Goal: Transaction & Acquisition: Purchase product/service

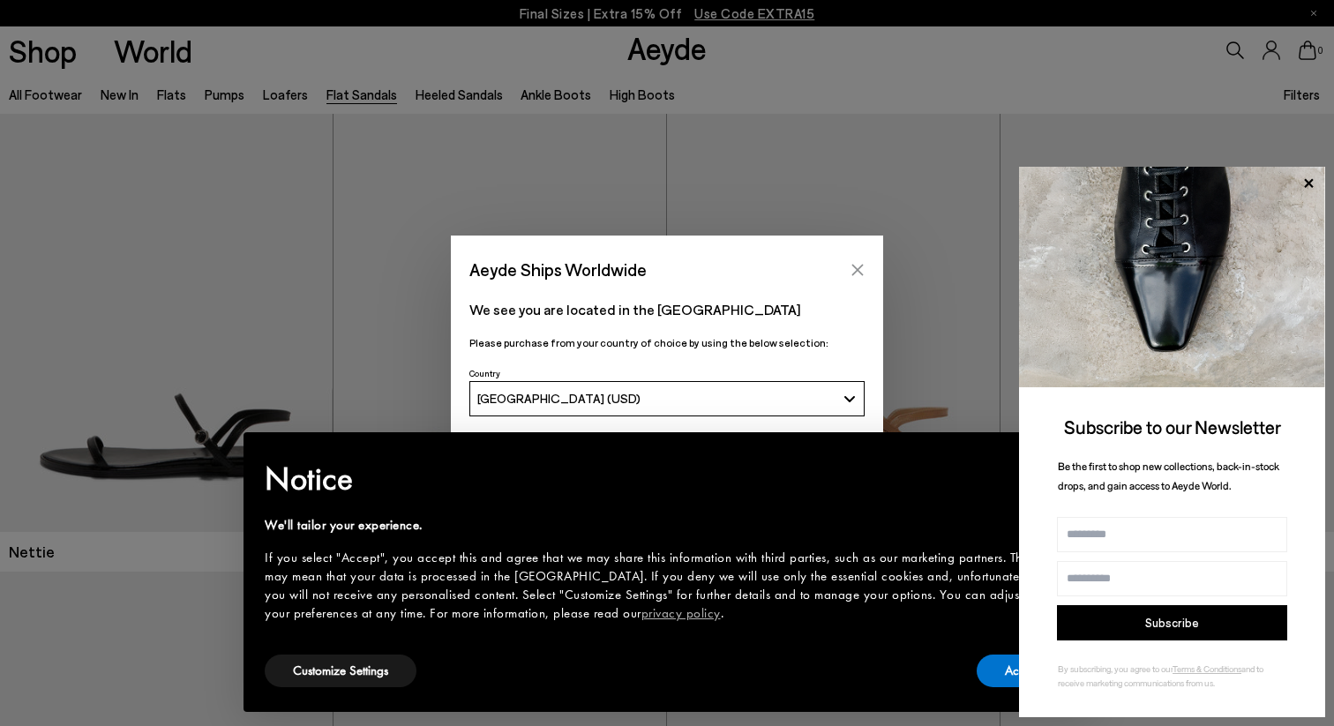
click at [858, 268] on icon "Close" at bounding box center [857, 269] width 11 height 11
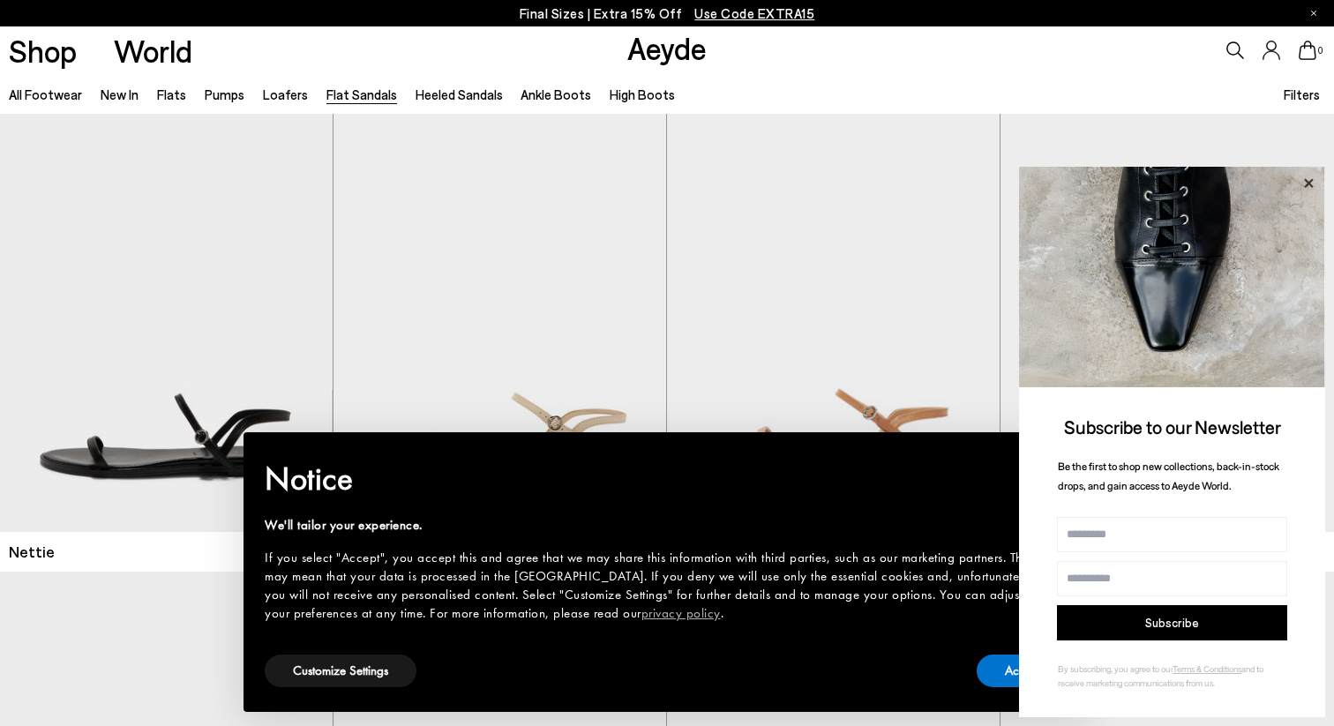
click at [1304, 187] on icon at bounding box center [1308, 183] width 23 height 23
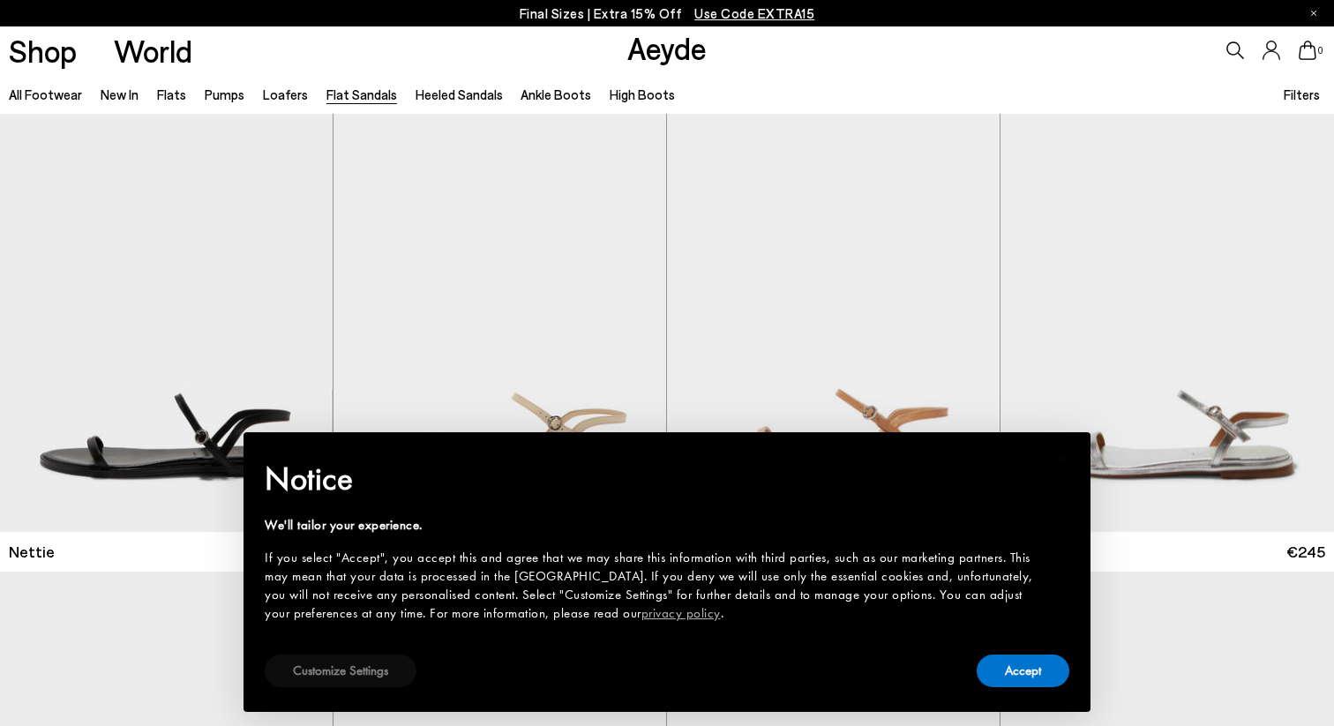
click at [364, 673] on button "Customize Settings" at bounding box center [341, 671] width 152 height 33
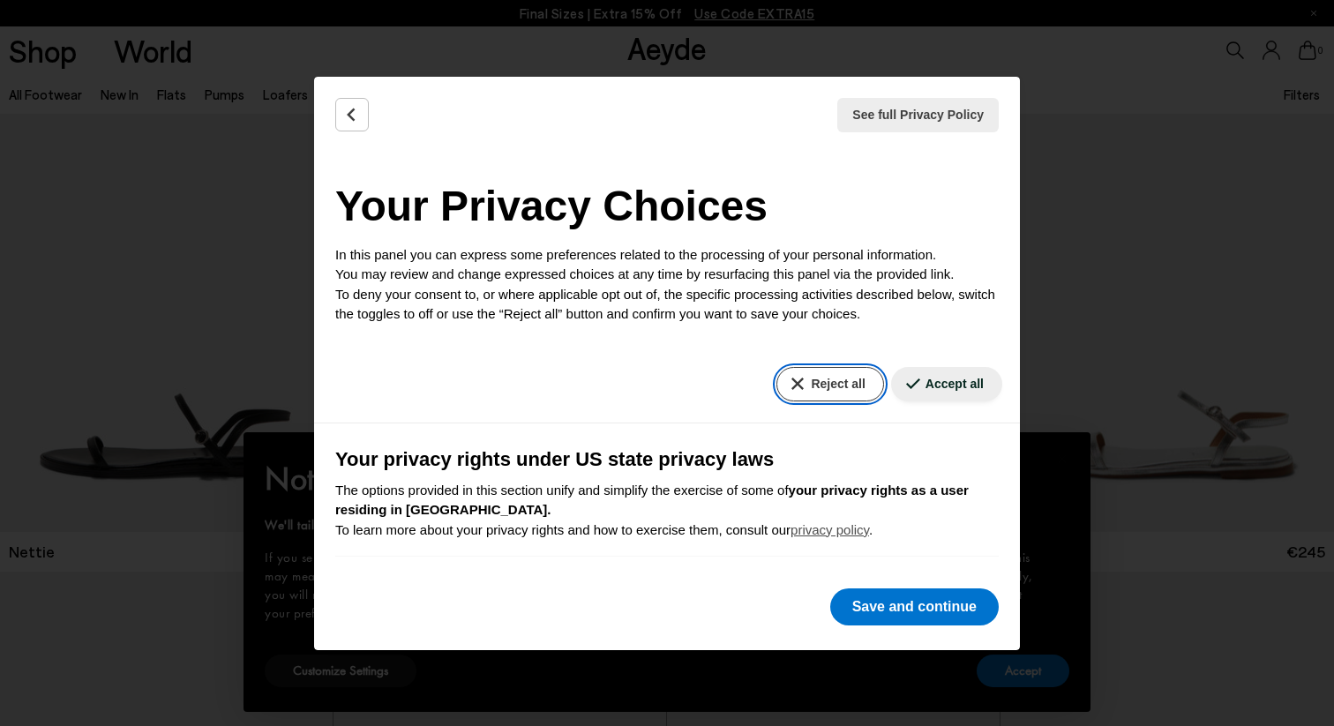
click at [808, 389] on button "Reject all" at bounding box center [829, 384] width 107 height 34
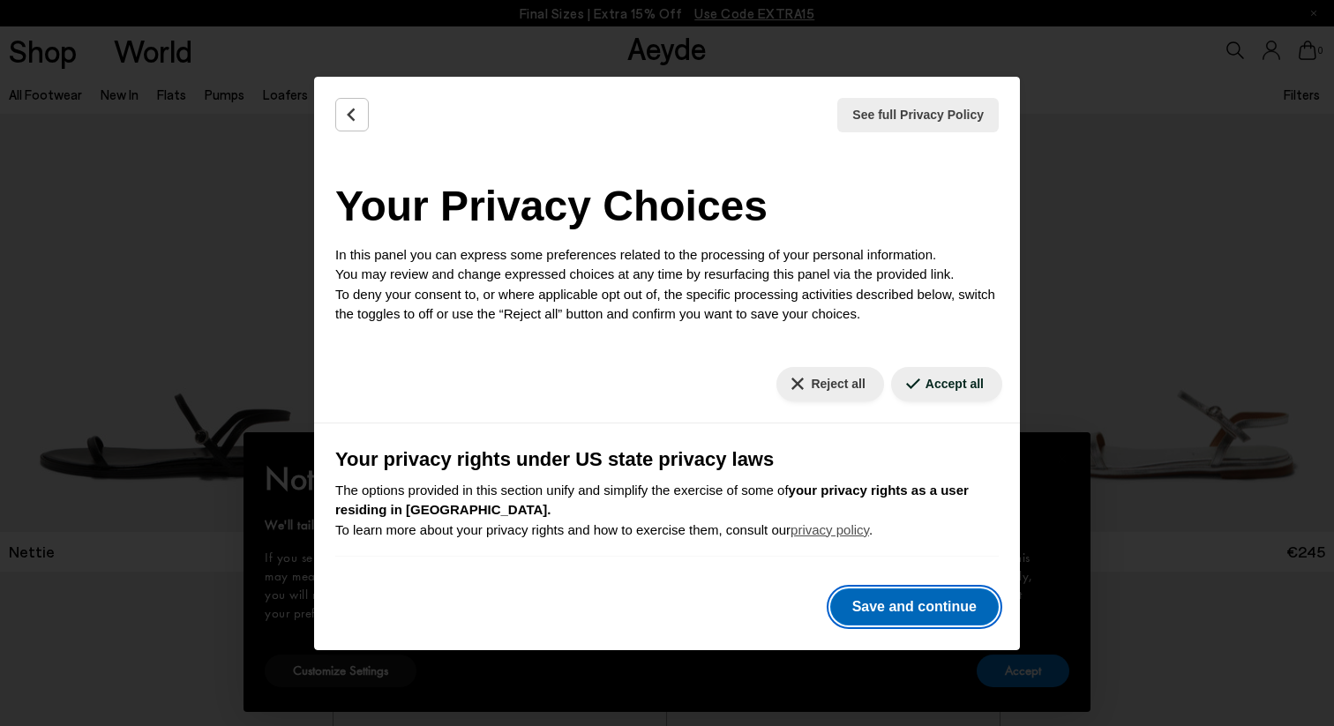
click at [871, 604] on button "Save and continue" at bounding box center [914, 606] width 168 height 37
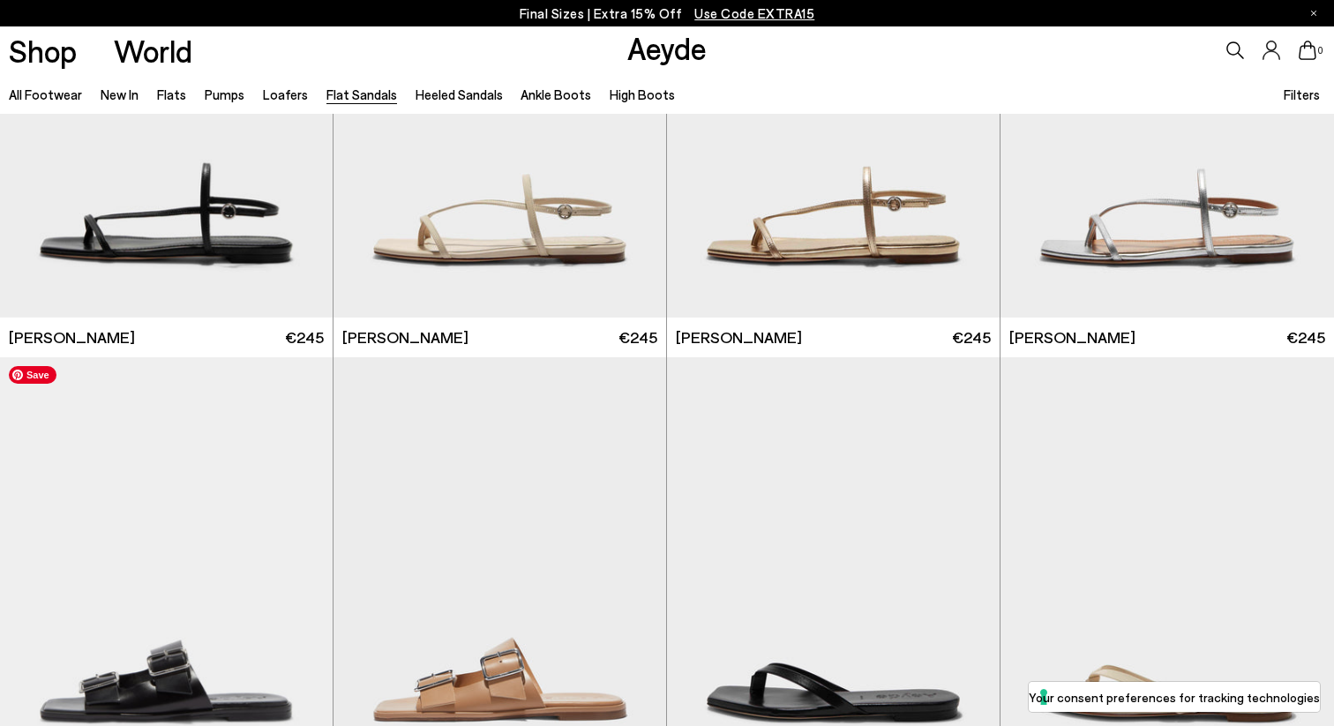
scroll to position [2031, 0]
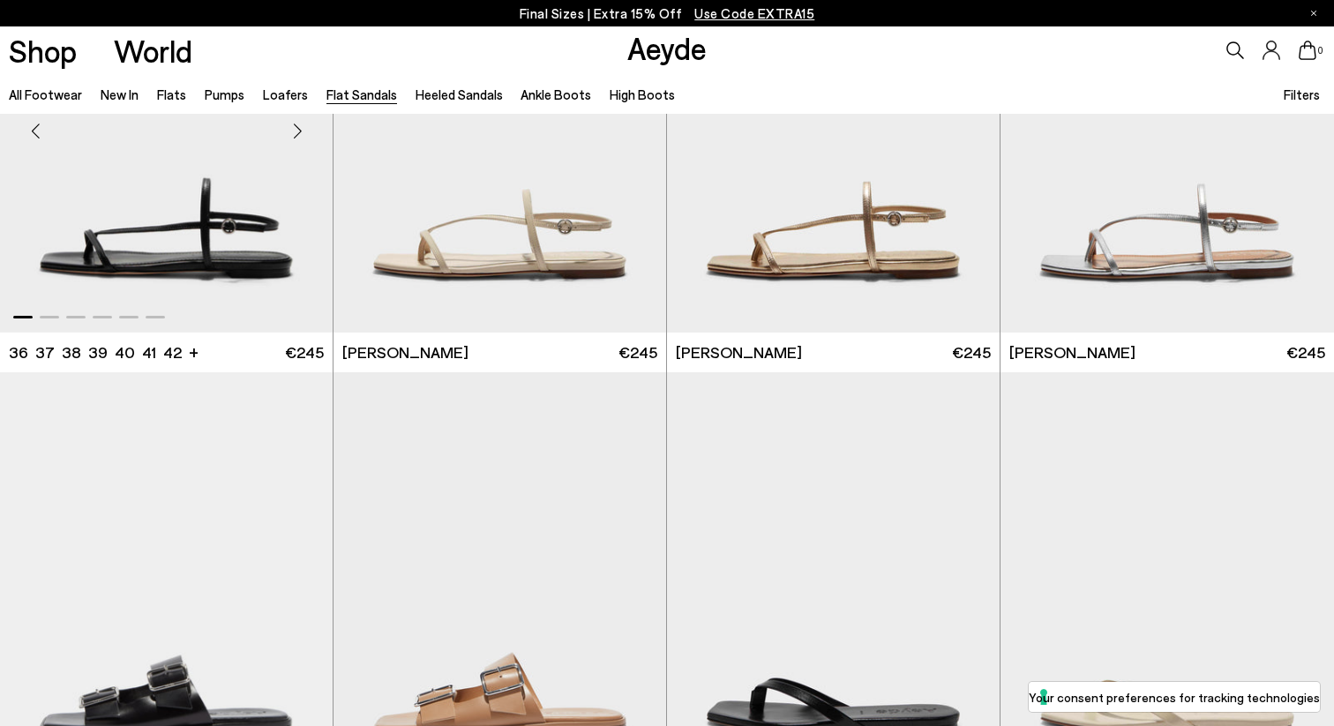
click at [216, 252] on img "1 / 6" at bounding box center [166, 123] width 333 height 418
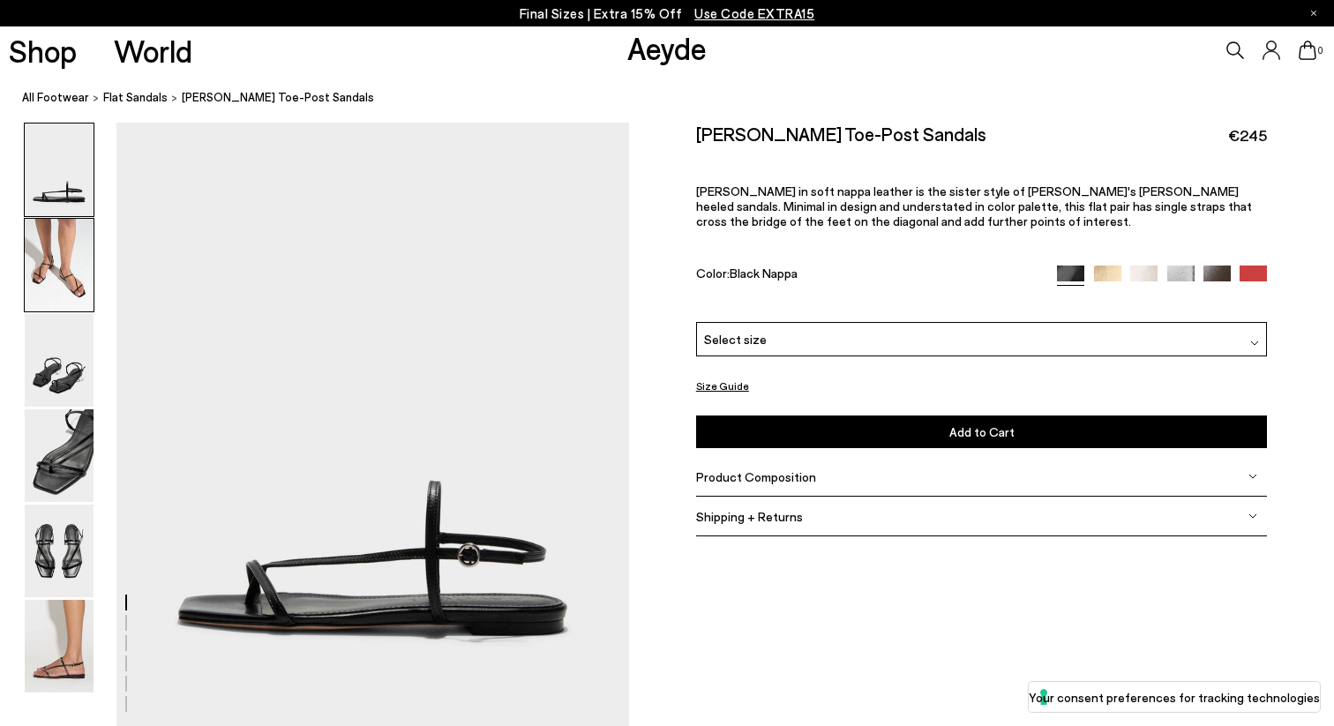
click at [65, 292] on img at bounding box center [59, 265] width 69 height 93
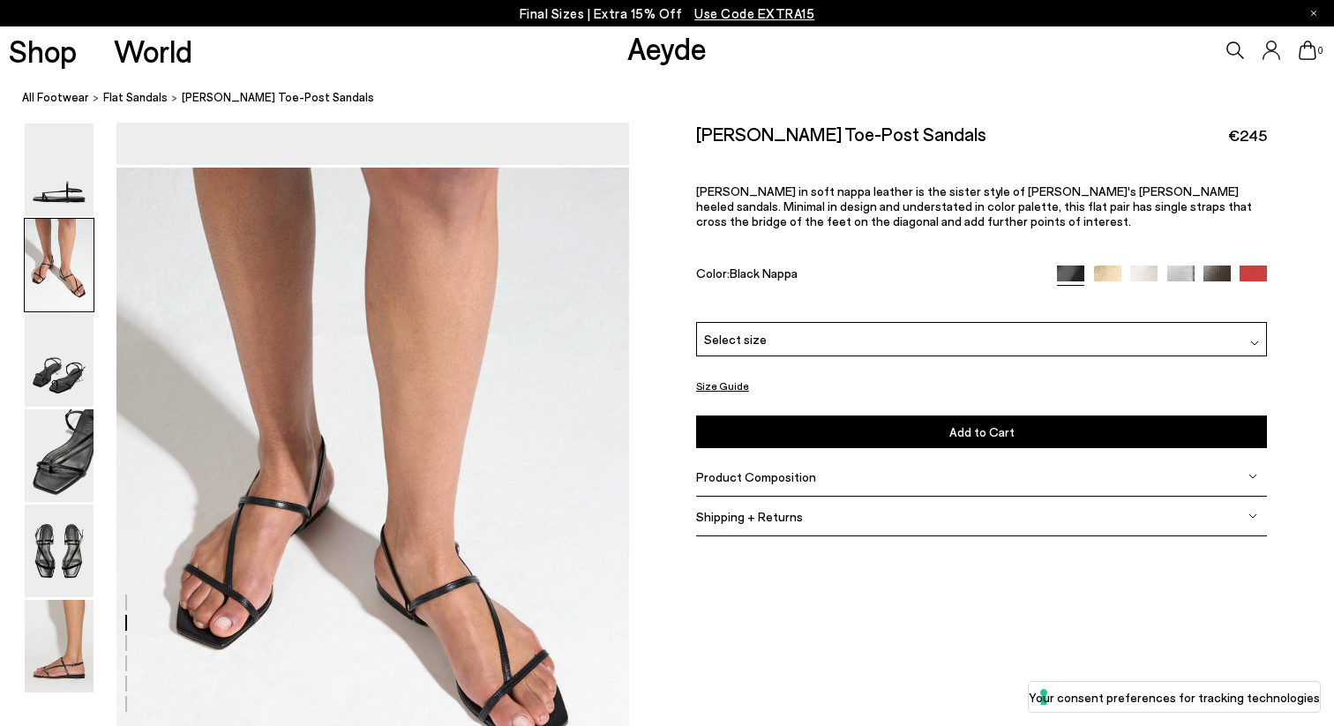
scroll to position [608, 0]
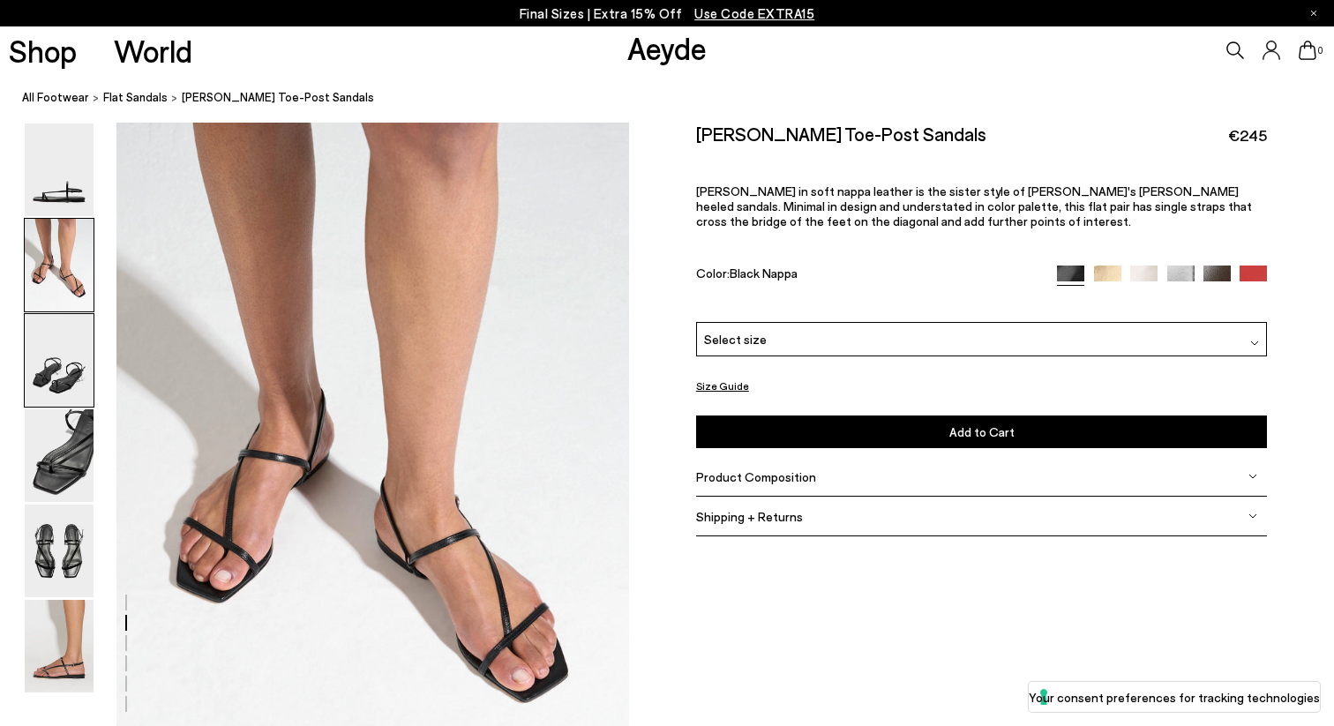
click at [71, 377] on img at bounding box center [59, 360] width 69 height 93
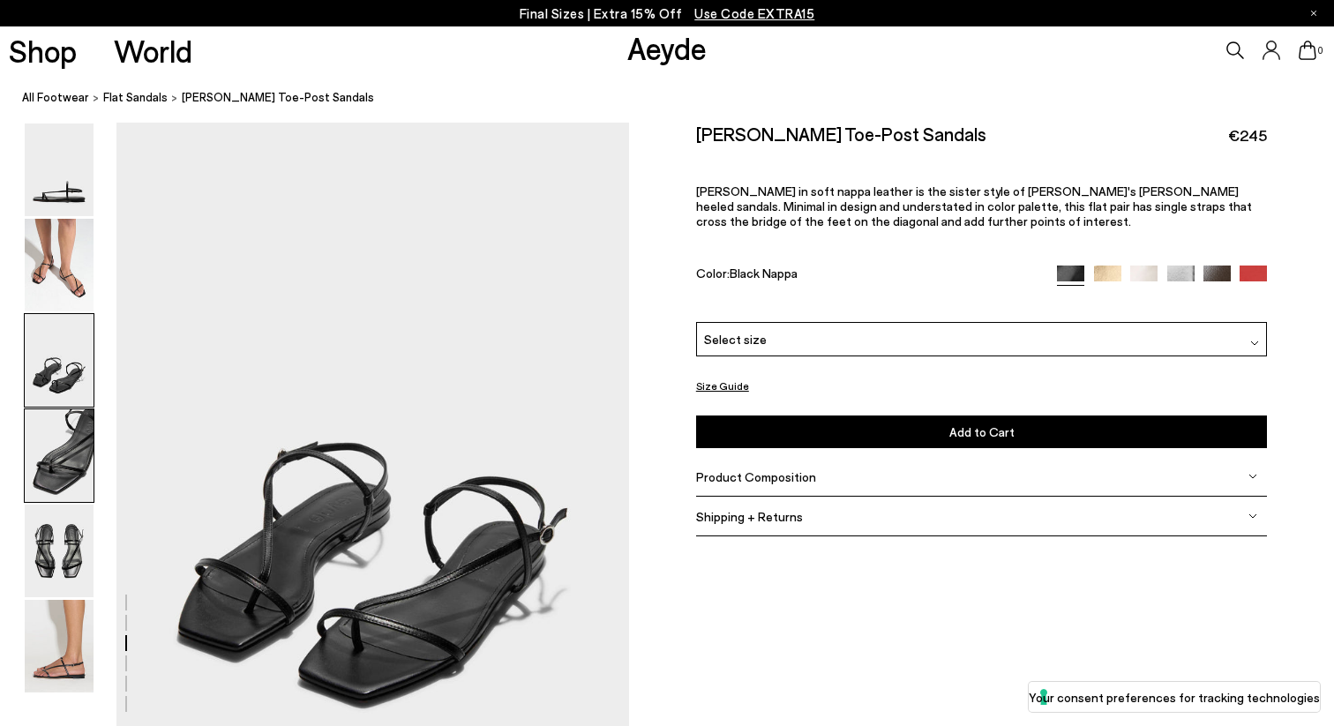
click at [76, 452] on img at bounding box center [59, 455] width 69 height 93
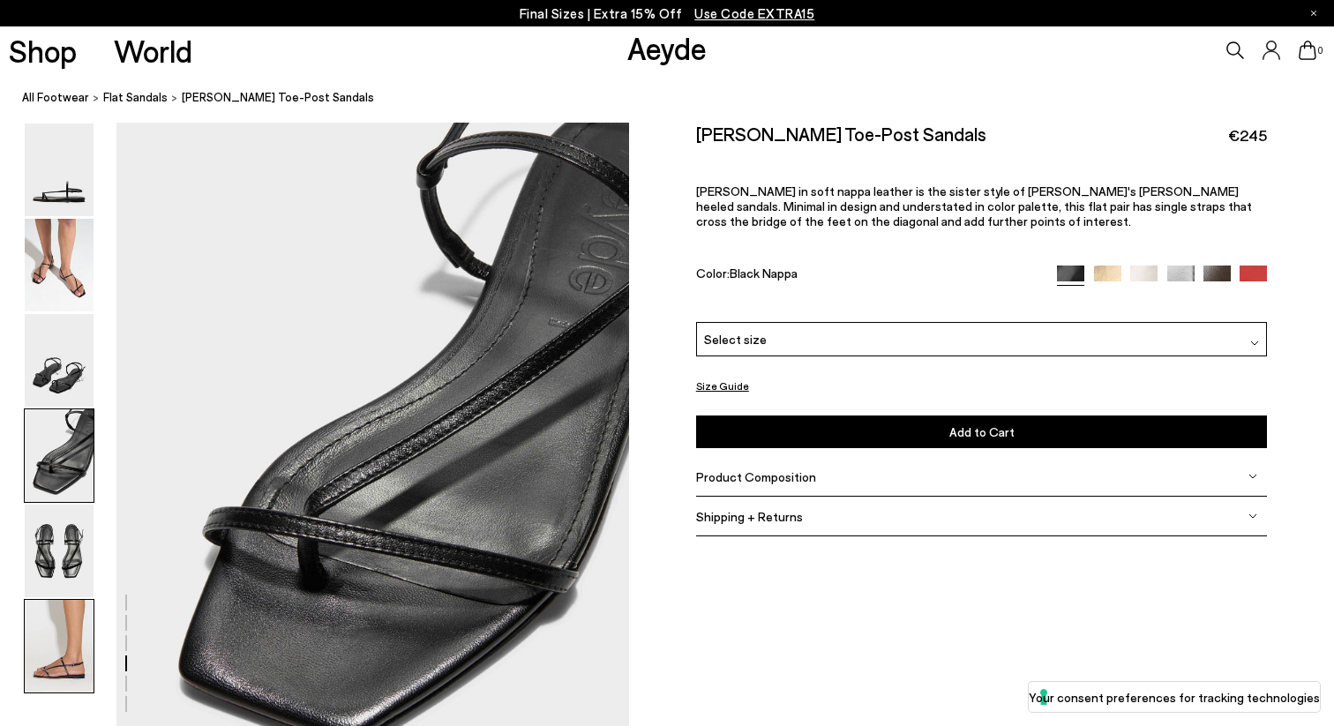
click at [62, 684] on img at bounding box center [59, 646] width 69 height 93
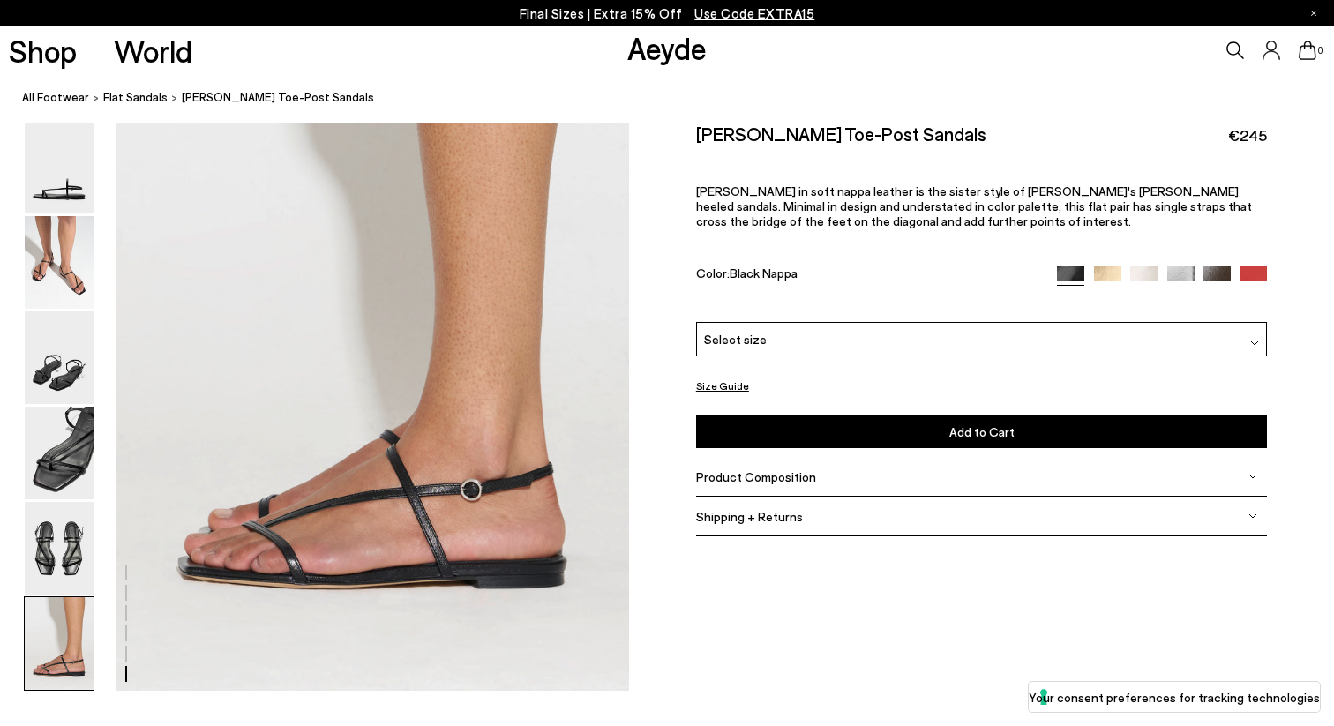
scroll to position [3474, 0]
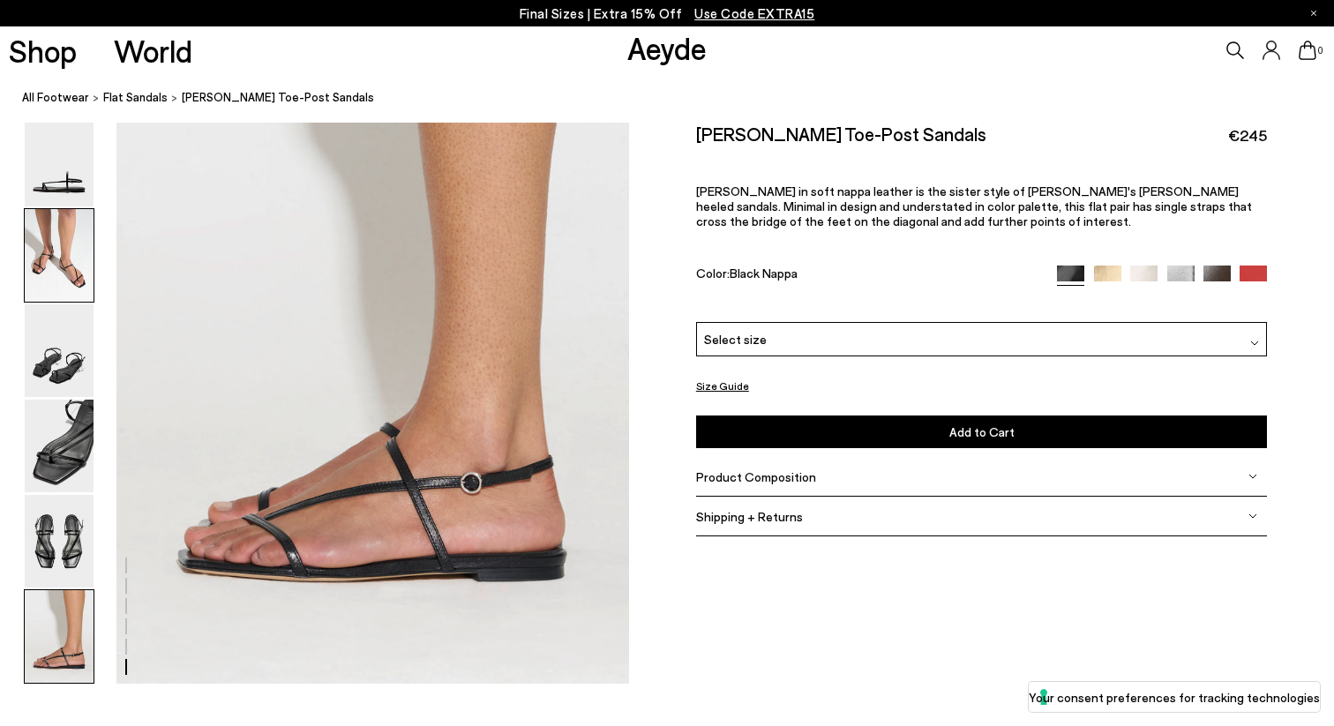
click at [66, 259] on img at bounding box center [59, 255] width 69 height 93
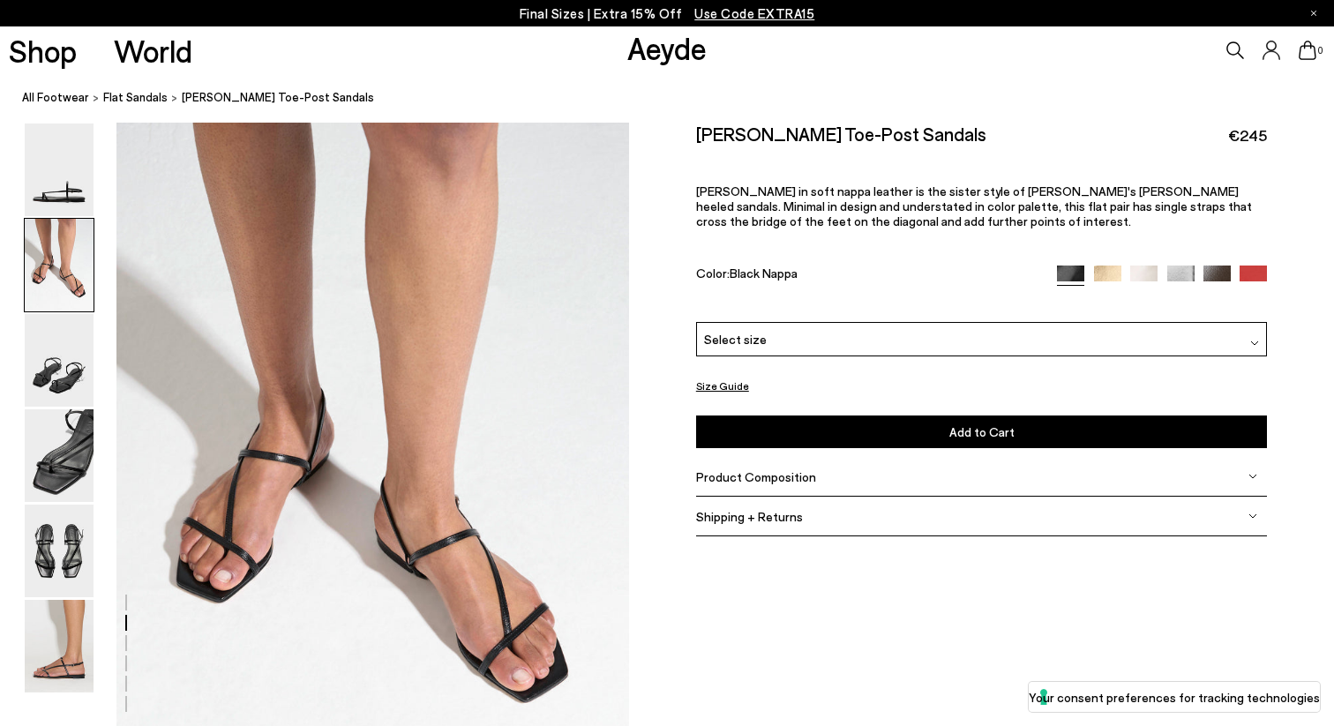
scroll to position [717, 0]
